Goal: Transaction & Acquisition: Purchase product/service

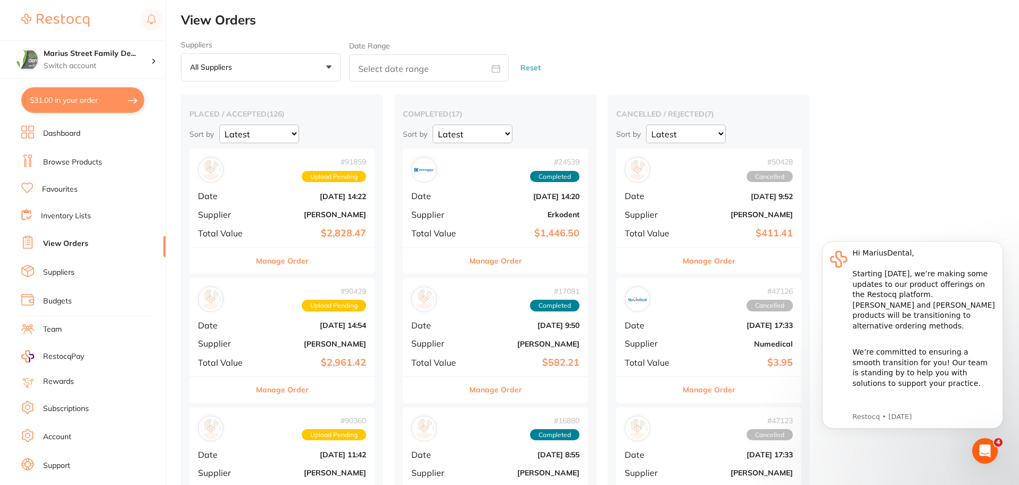
click at [61, 186] on link "Favourites" at bounding box center [60, 189] width 36 height 11
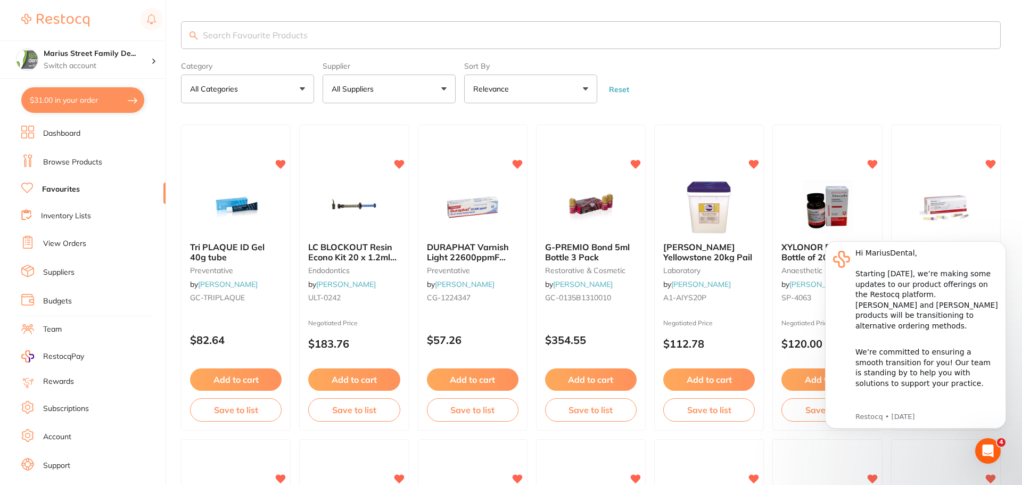
click at [80, 161] on link "Browse Products" at bounding box center [72, 162] width 59 height 11
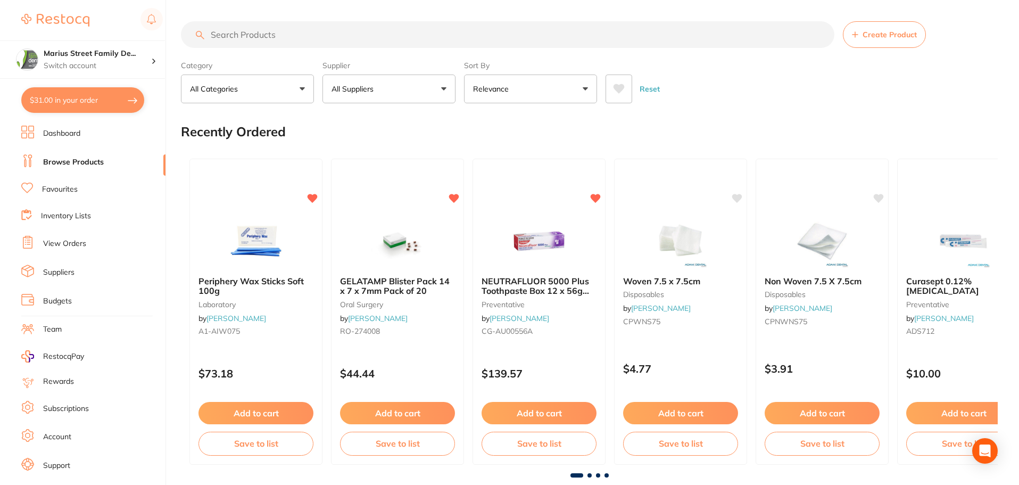
click at [343, 36] on input "search" at bounding box center [507, 34] width 653 height 27
paste input "[PERSON_NAME] Temp-Bond Clear Automix 5ml Syringe & 10 tips"
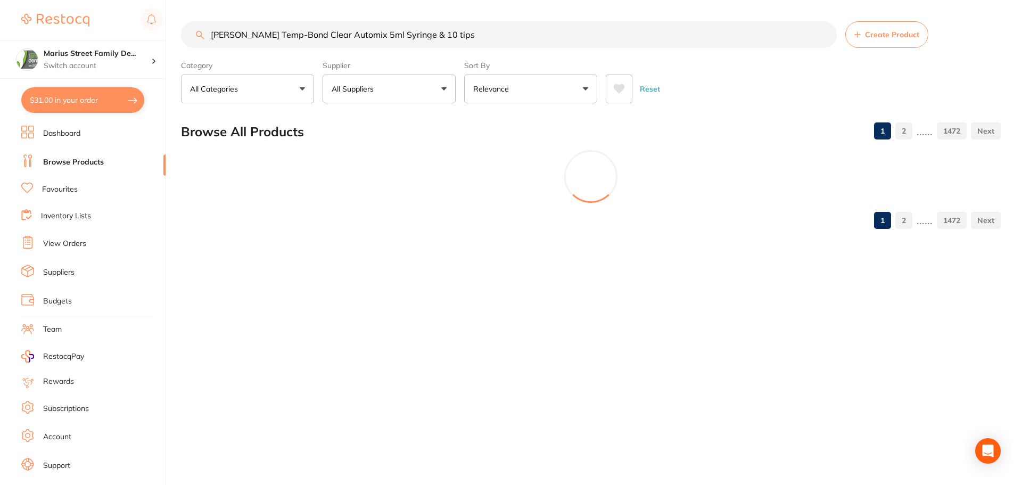
type input "[PERSON_NAME] Temp-Bond Clear Automix 5ml Syringe & 10 tips"
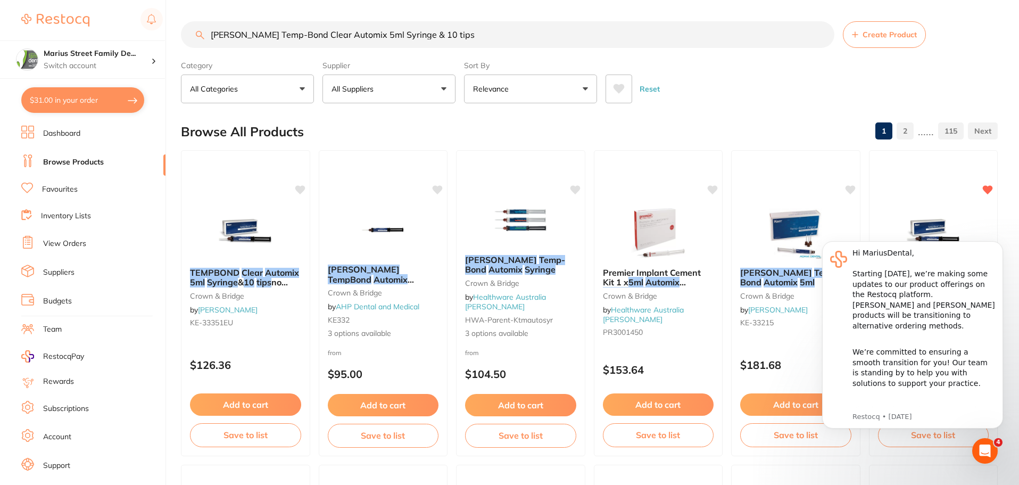
click at [231, 401] on button "Add to cart" at bounding box center [245, 405] width 112 height 23
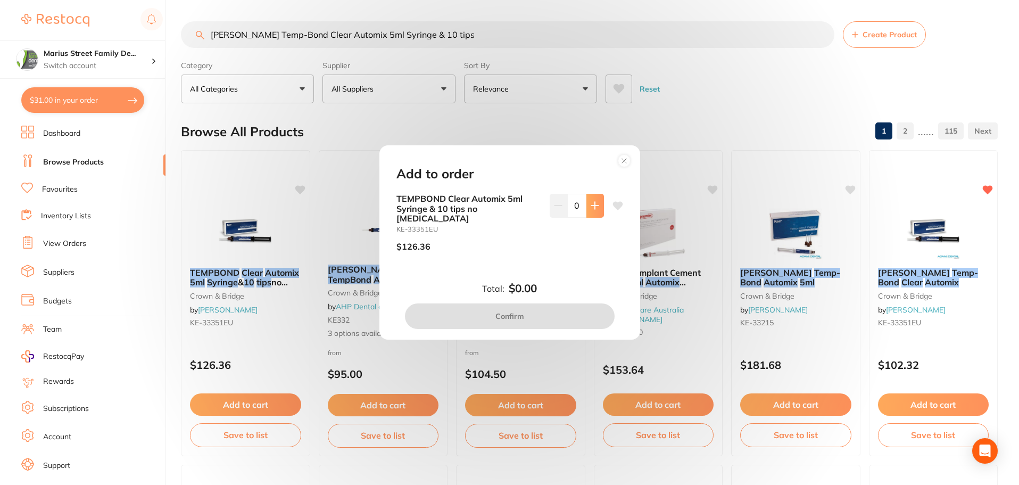
click at [591, 205] on button at bounding box center [595, 205] width 18 height 23
type input "1"
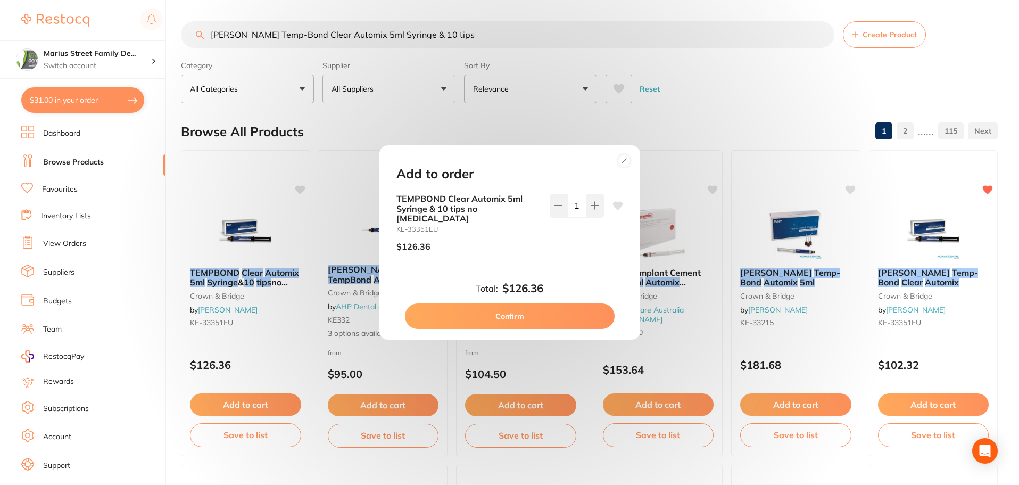
click at [509, 309] on button "Confirm" at bounding box center [510, 316] width 210 height 26
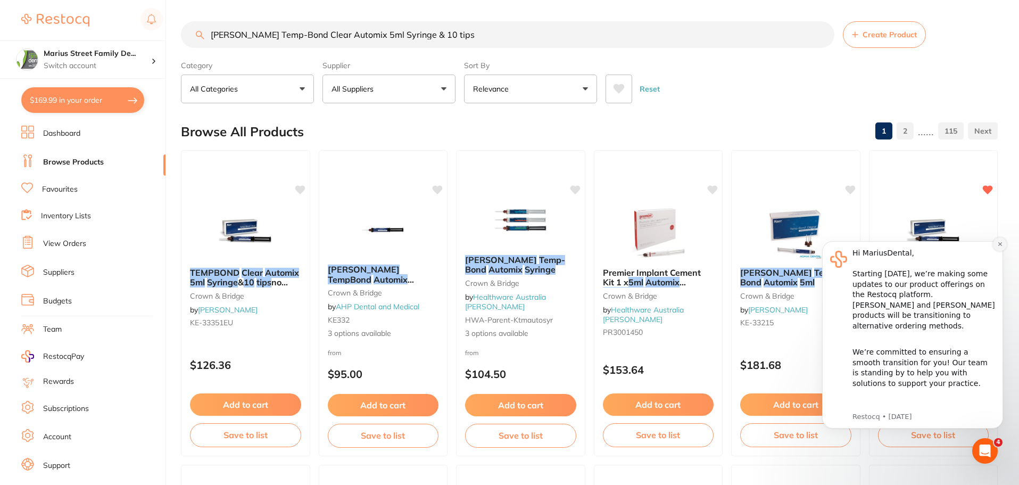
click at [997, 243] on icon "Dismiss notification" at bounding box center [1000, 244] width 6 height 6
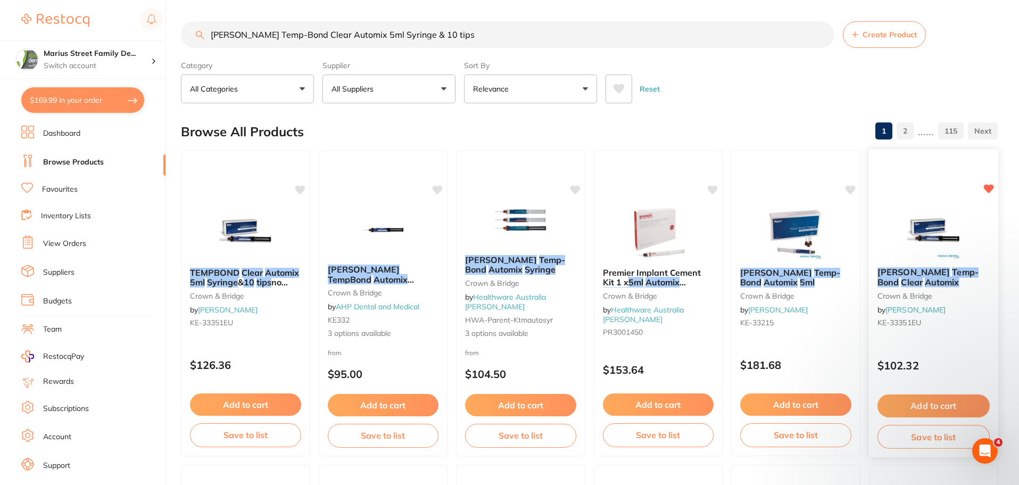
click at [957, 413] on button "Add to cart" at bounding box center [933, 405] width 112 height 23
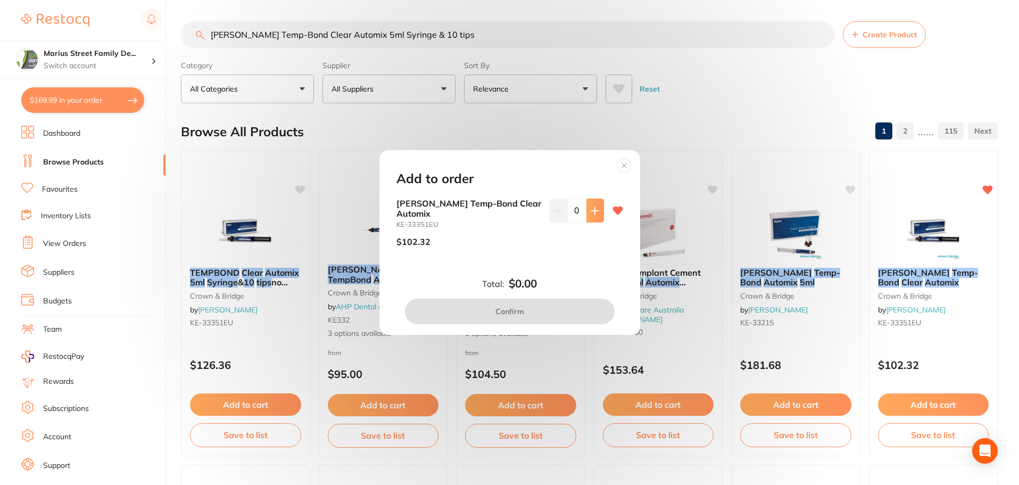
click at [586, 210] on button at bounding box center [595, 209] width 18 height 23
type input "1"
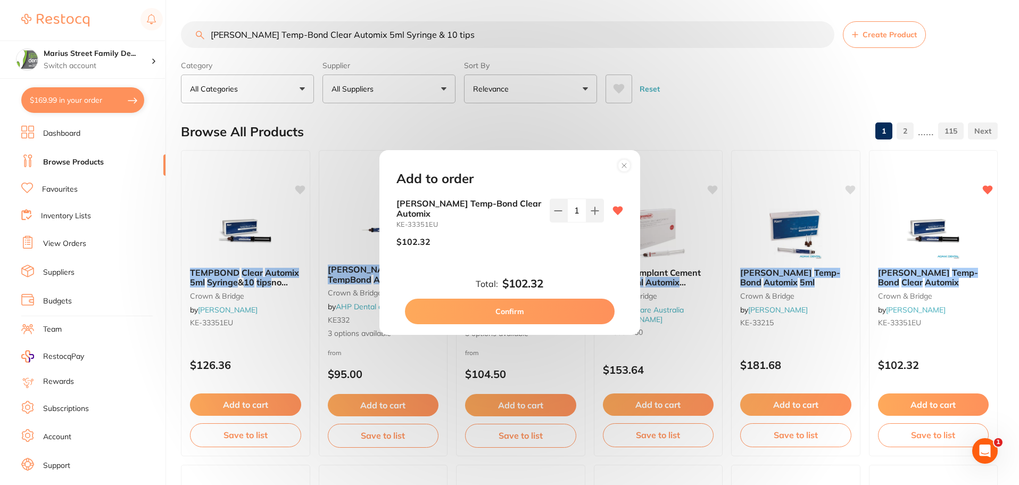
click at [571, 305] on button "Confirm" at bounding box center [510, 311] width 210 height 26
